Goal: Information Seeking & Learning: Learn about a topic

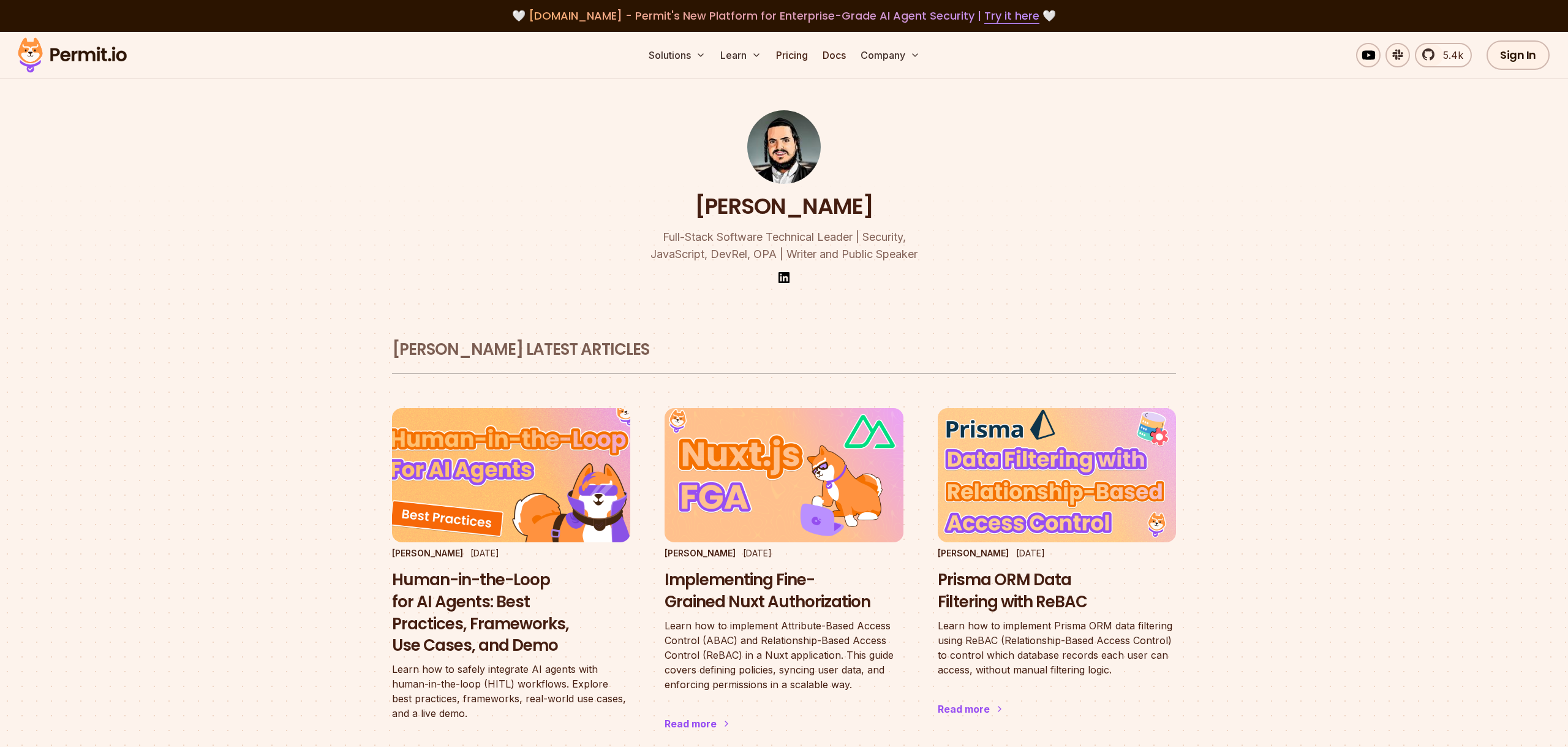
click at [486, 470] on img at bounding box center [511, 475] width 262 height 147
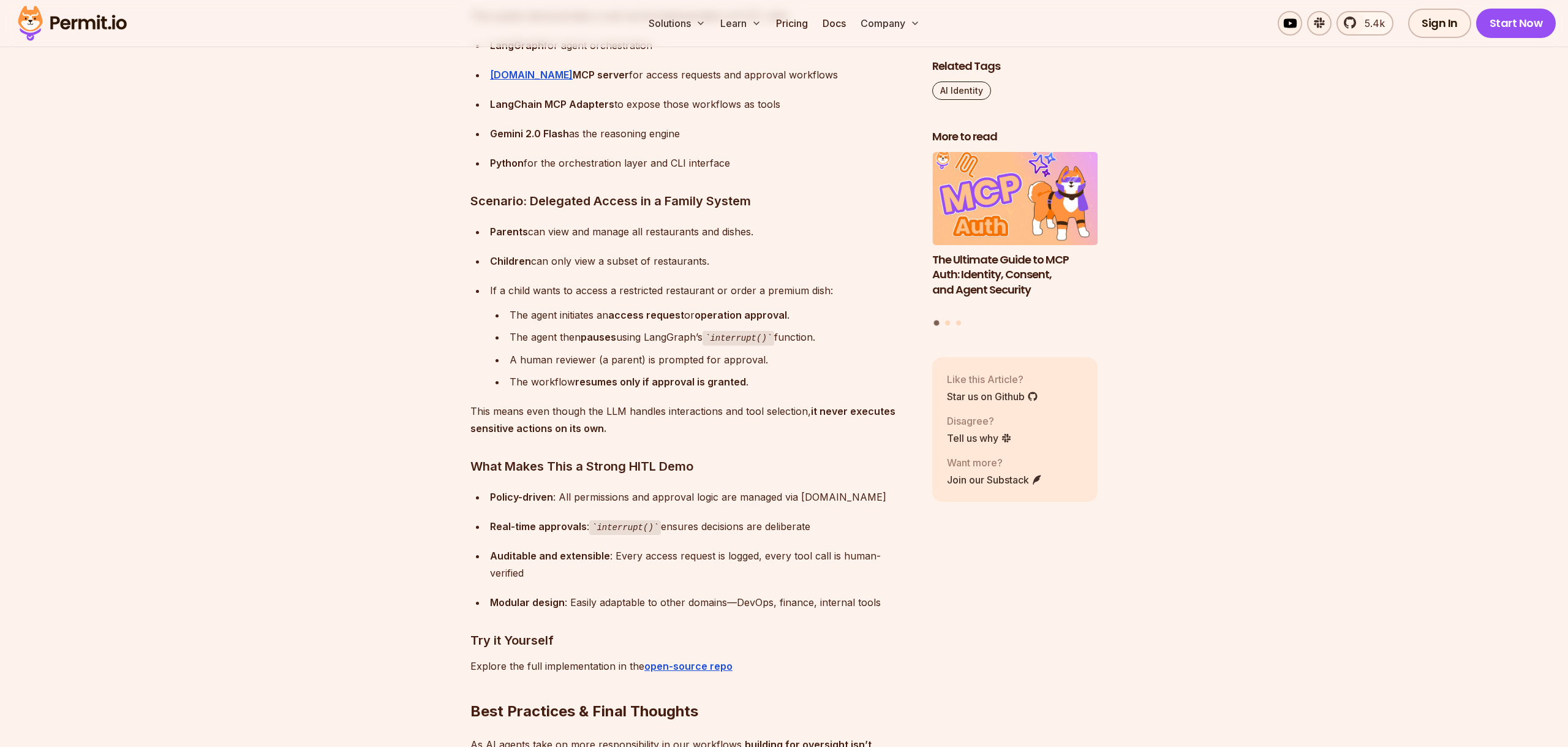
scroll to position [5430, 0]
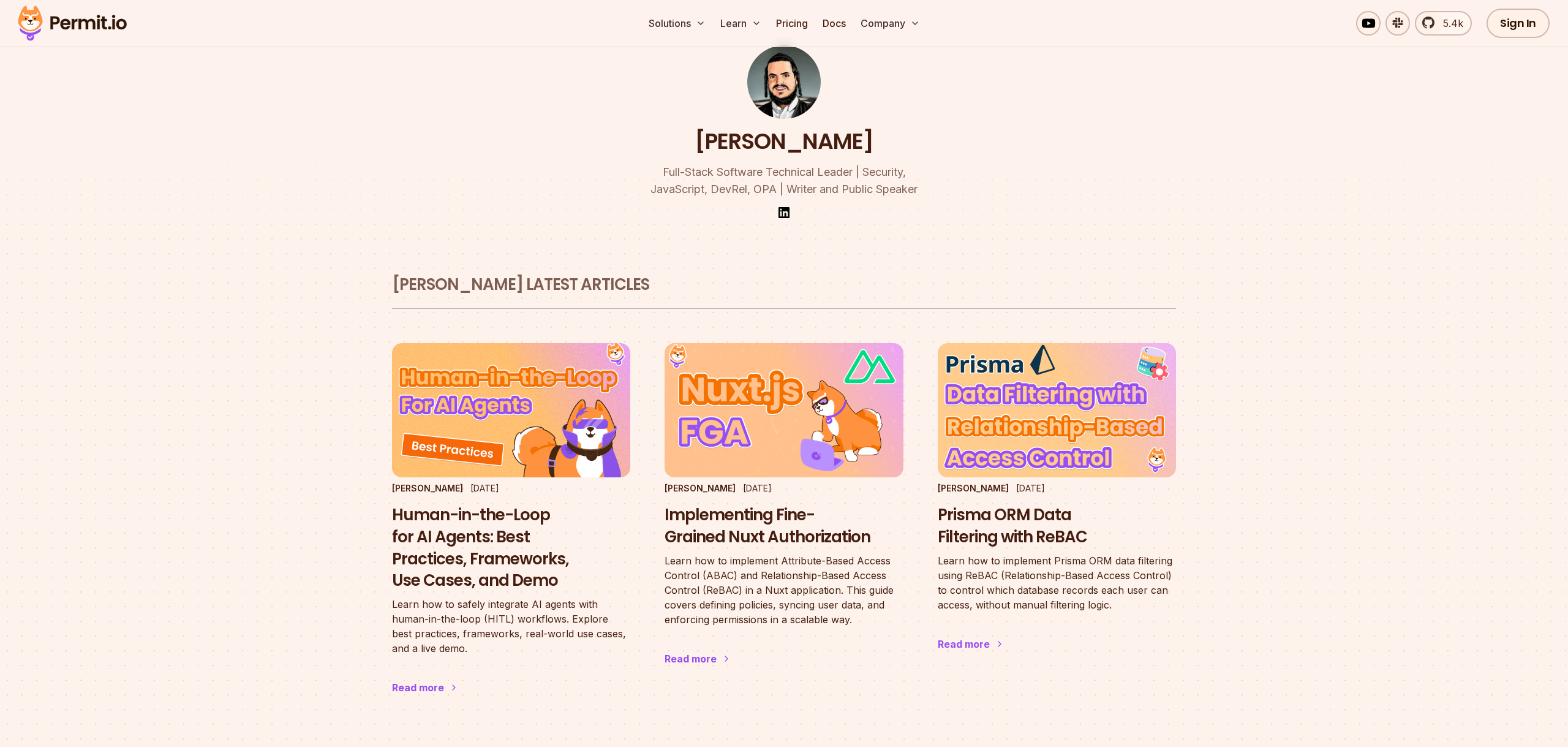
scroll to position [17, 0]
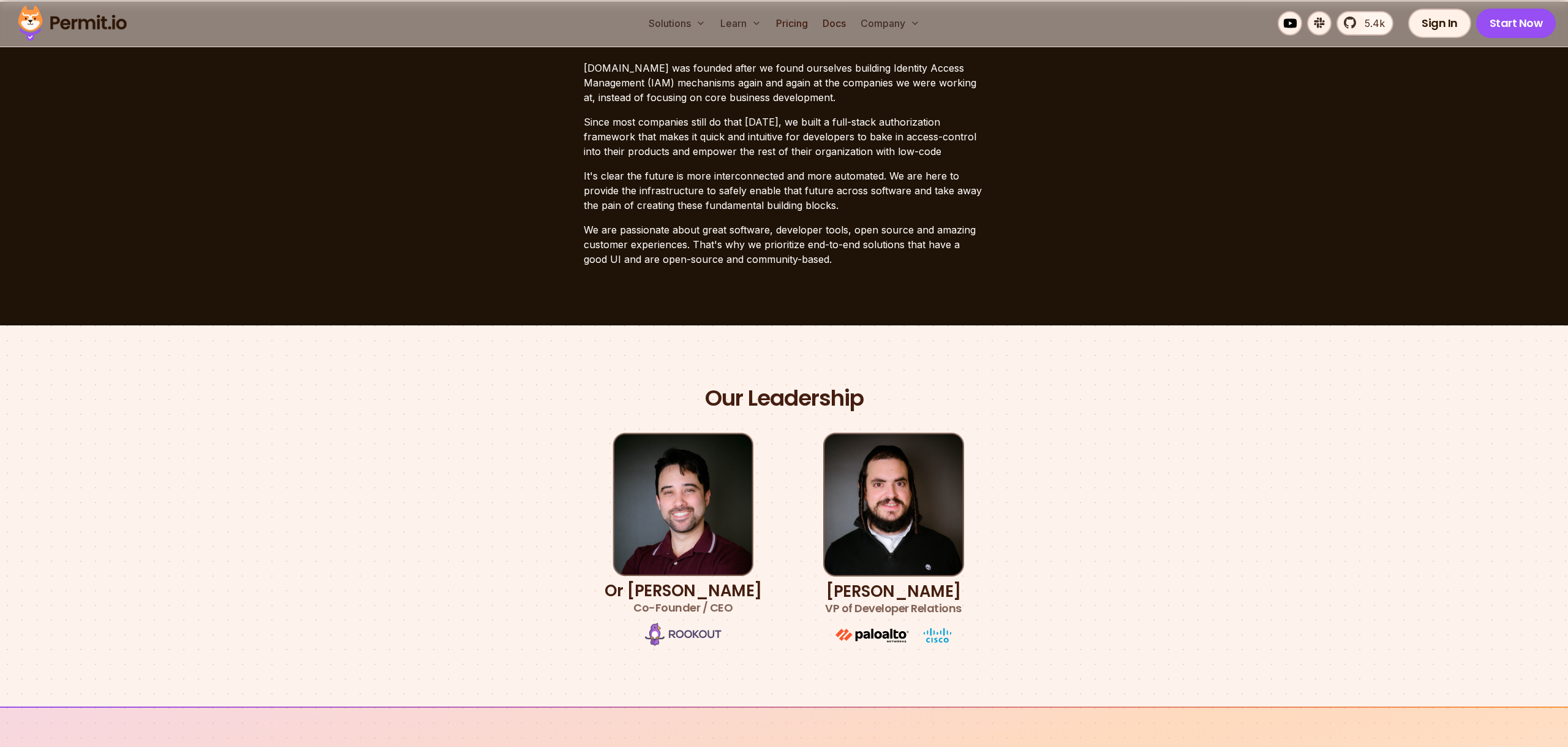
scroll to position [363, 0]
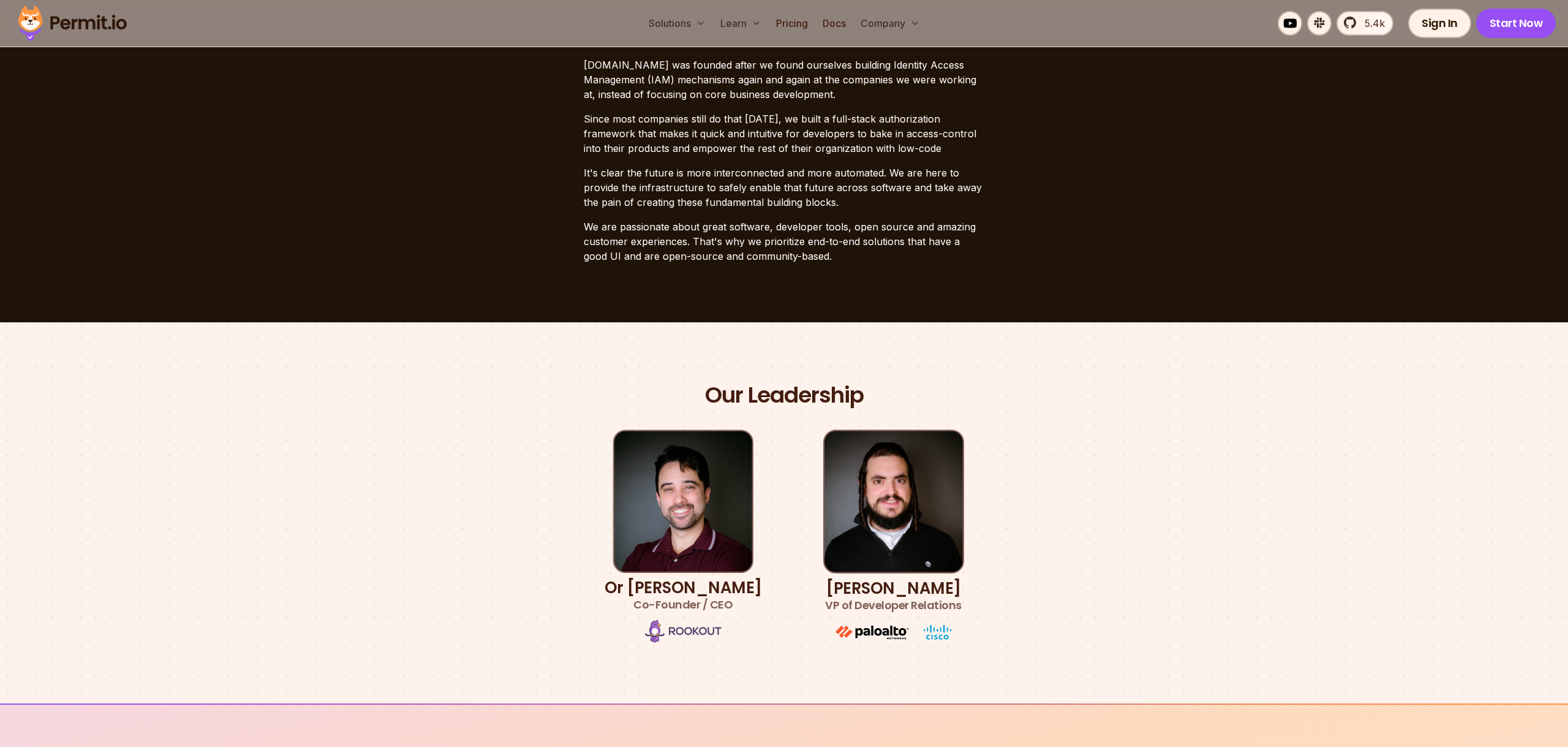
click at [918, 580] on h3 "Gabriel L. Manor VP of Developer Relations" at bounding box center [893, 597] width 137 height 34
click at [910, 605] on span "VP of Developer Relations" at bounding box center [893, 605] width 137 height 17
click at [1139, 359] on section "Our Leadership Or Weis Co-Founder / CEO Gabriel L. Manor VP of Developer Relati…" at bounding box center [784, 513] width 1568 height 381
